Goal: Navigation & Orientation: Find specific page/section

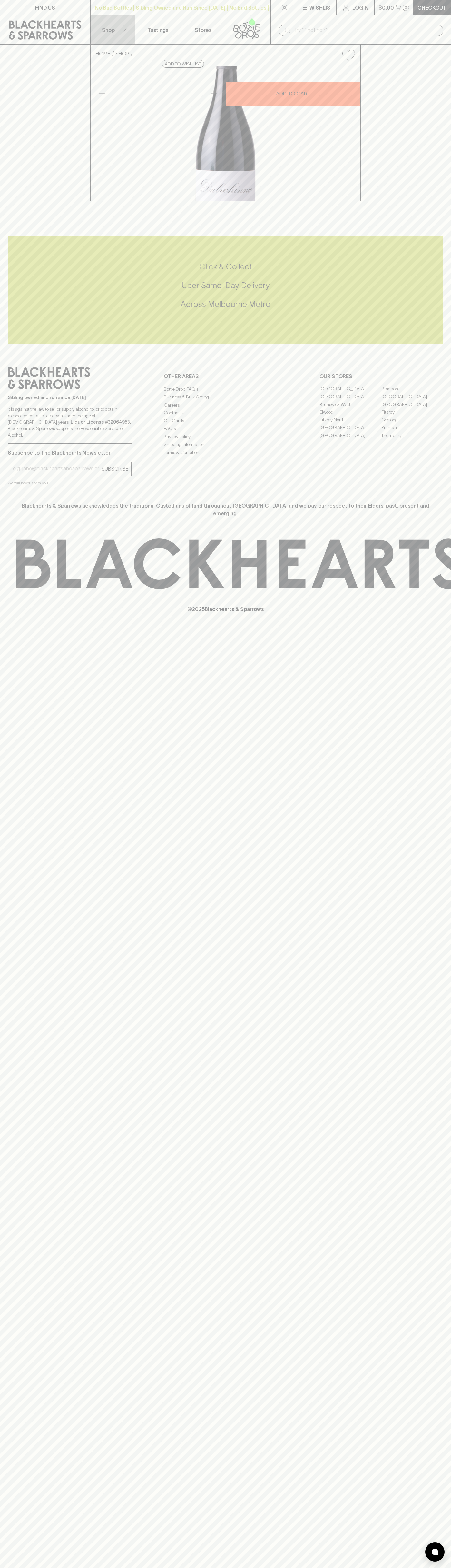
click at [132, 25] on button "Shop" at bounding box center [113, 30] width 45 height 29
click at [127, 1567] on html "FIND US | No Bad Bottles | Sibling Owned and Run Since [DATE] | No Bad Bottles …" at bounding box center [226, 784] width 451 height 1568
click at [19, 19] on div at bounding box center [226, 784] width 451 height 1568
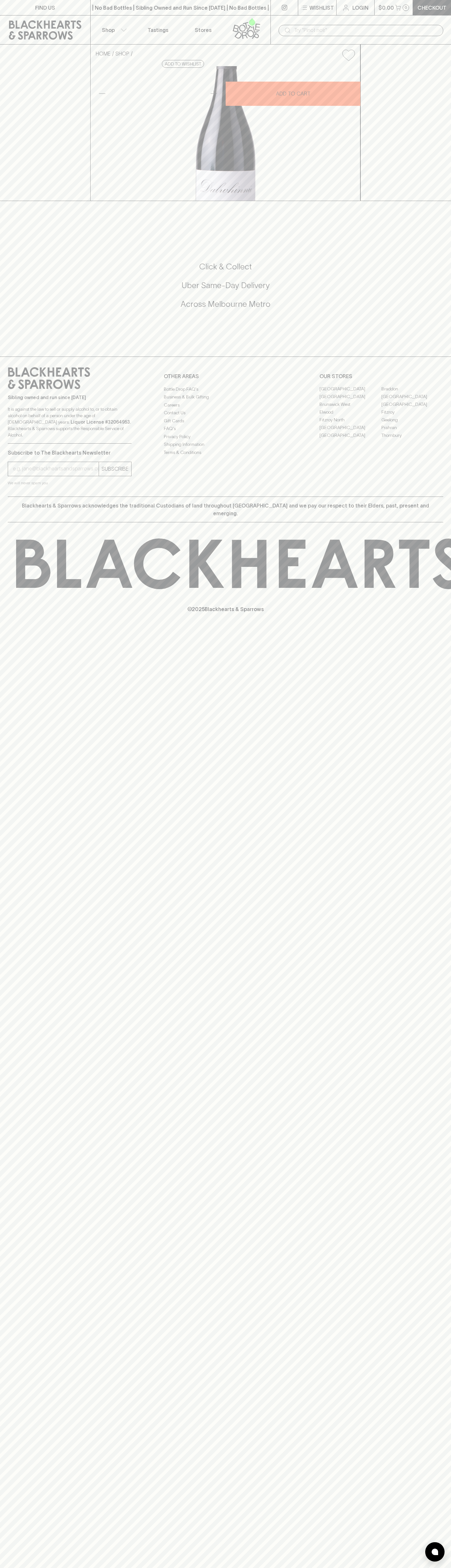
click at [351, 416] on link "Elwood" at bounding box center [350, 412] width 62 height 8
